Goal: Communication & Community: Ask a question

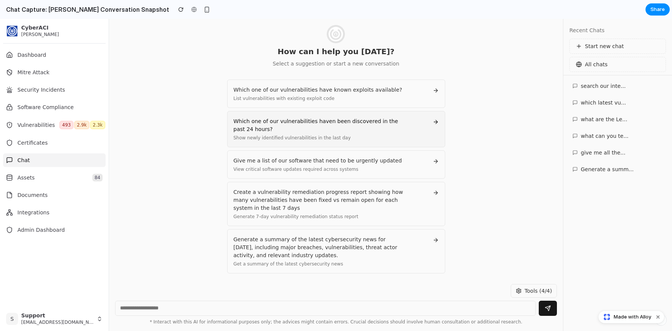
click at [312, 131] on div "Which one of our vulnerabilities haven been discovered in the past 24 hours?" at bounding box center [318, 125] width 171 height 16
click at [308, 158] on span "Give me a list of our software that need to be urgently updated" at bounding box center [317, 160] width 168 height 6
click at [49, 126] on span "Vulnerabilities" at bounding box center [35, 125] width 37 height 8
click at [26, 88] on span "Security Incidents" at bounding box center [41, 90] width 48 height 8
click at [26, 42] on div "CyberACI [PERSON_NAME]" at bounding box center [54, 31] width 109 height 24
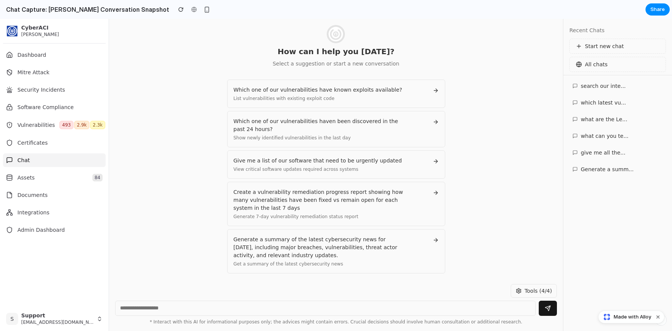
click at [92, 2] on section "Chat Capture: [PERSON_NAME] Conversation Snapshot Share" at bounding box center [334, 9] width 669 height 19
click at [175, 8] on button "button" at bounding box center [180, 9] width 11 height 11
click at [313, 208] on div "Create a vulnerability remediation progress report showing how many vulnerabili…" at bounding box center [318, 200] width 171 height 24
click at [309, 242] on div "Generate a summary of the latest cybersecurity news for [DATE], including major…" at bounding box center [318, 247] width 171 height 24
click at [46, 312] on span "Support" at bounding box center [57, 315] width 72 height 7
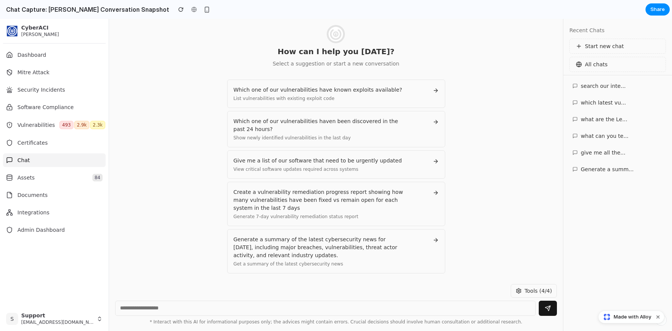
click at [248, 295] on div "Tools (4/4)" at bounding box center [336, 291] width 442 height 14
click at [212, 313] on textarea at bounding box center [325, 307] width 420 height 15
type textarea "*******"
click at [553, 310] on button "submit" at bounding box center [547, 307] width 18 height 15
